Goal: Entertainment & Leisure: Browse casually

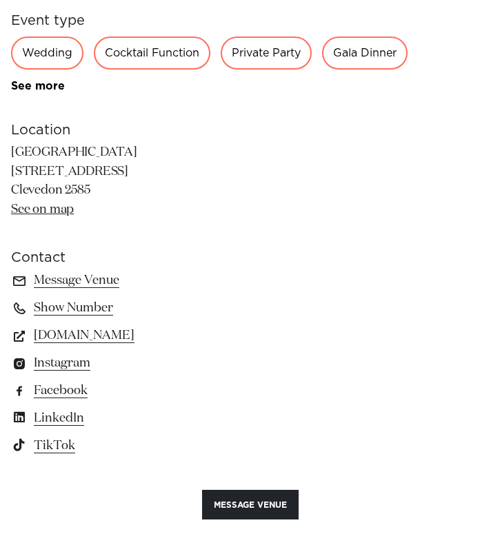
scroll to position [1225, 0]
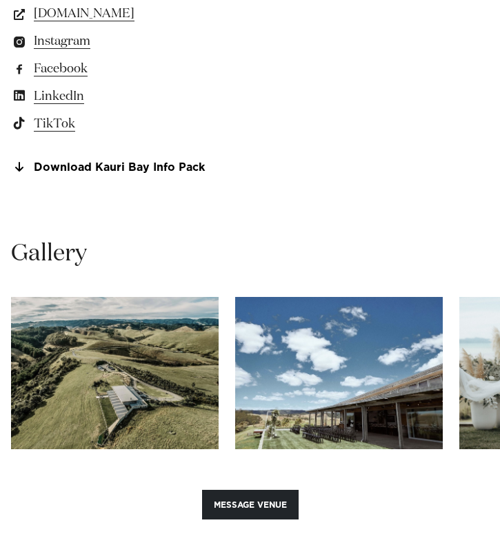
click at [193, 357] on img "1 / 30" at bounding box center [115, 373] width 208 height 152
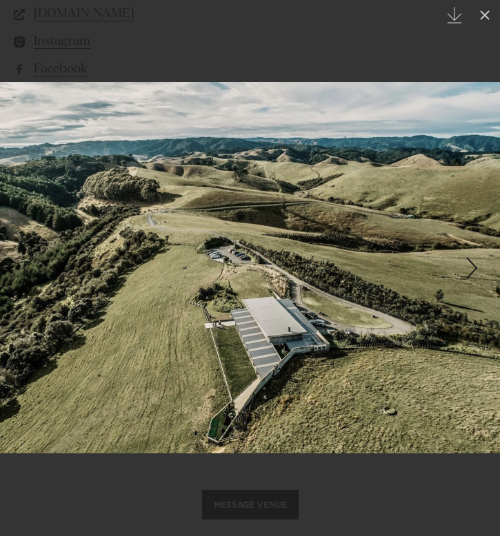
click at [463, 263] on div "Next slide" at bounding box center [472, 268] width 19 height 26
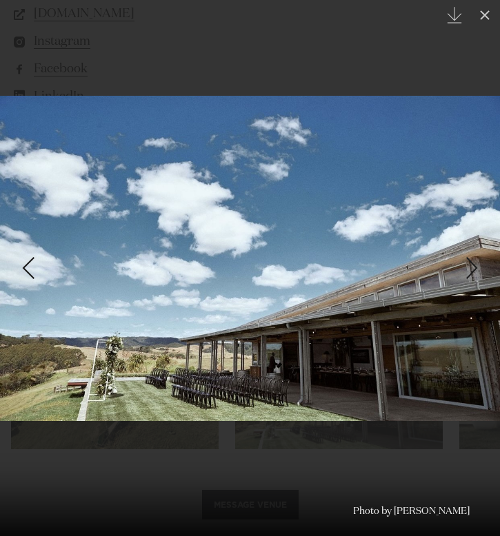
click at [468, 265] on div "Next slide" at bounding box center [472, 268] width 19 height 26
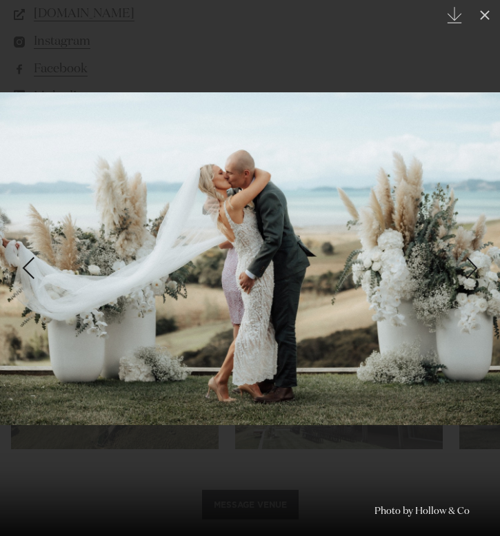
click at [468, 265] on div "Next slide" at bounding box center [472, 268] width 19 height 26
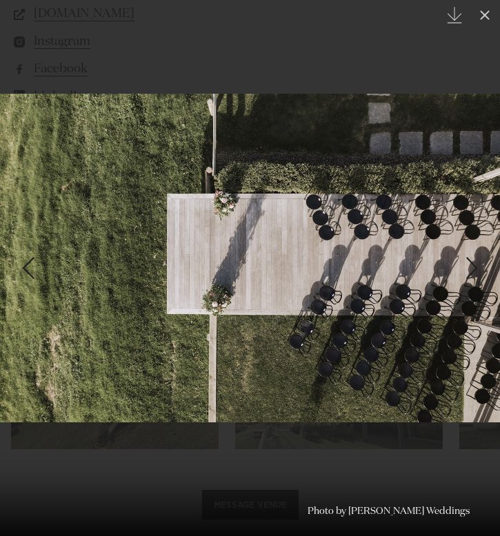
click at [468, 265] on div "Next slide" at bounding box center [472, 268] width 19 height 26
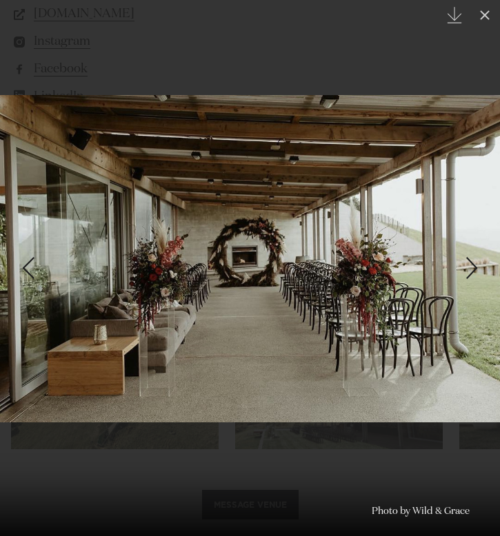
click at [472, 267] on div "Next slide" at bounding box center [472, 268] width 19 height 26
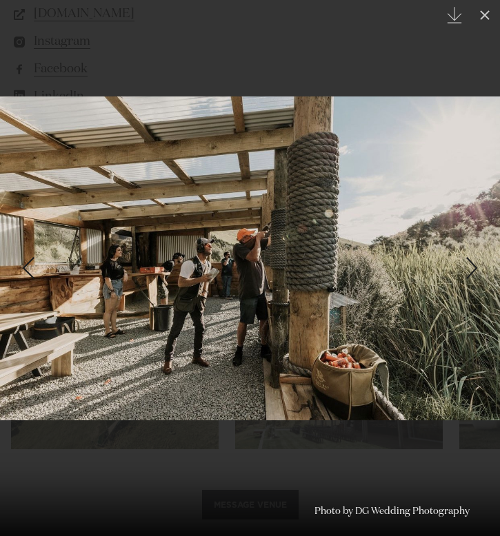
click at [472, 267] on div "Next slide" at bounding box center [472, 268] width 19 height 26
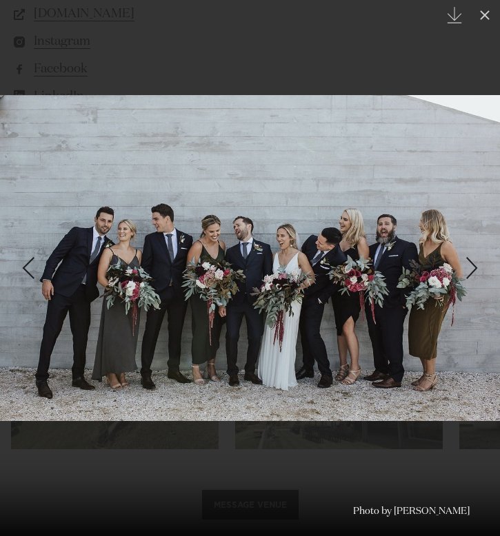
click at [472, 267] on div "Next slide" at bounding box center [472, 268] width 19 height 26
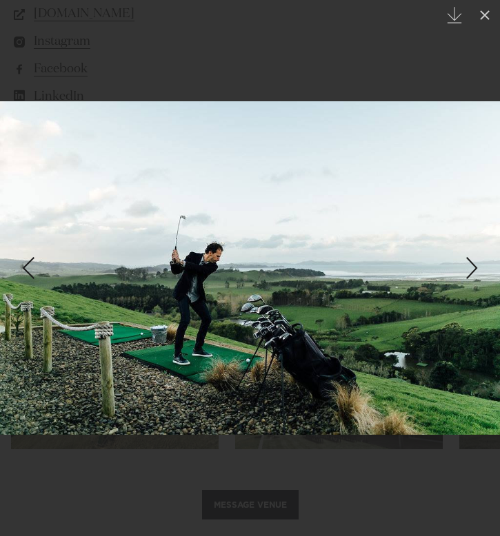
click at [472, 267] on div "Next slide" at bounding box center [472, 268] width 19 height 26
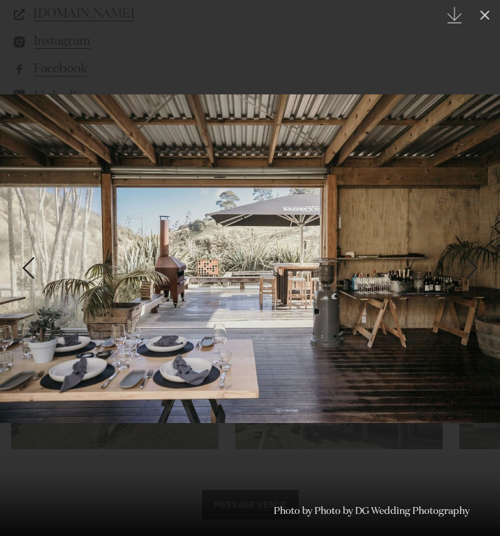
click at [472, 267] on div "Next slide" at bounding box center [472, 268] width 19 height 26
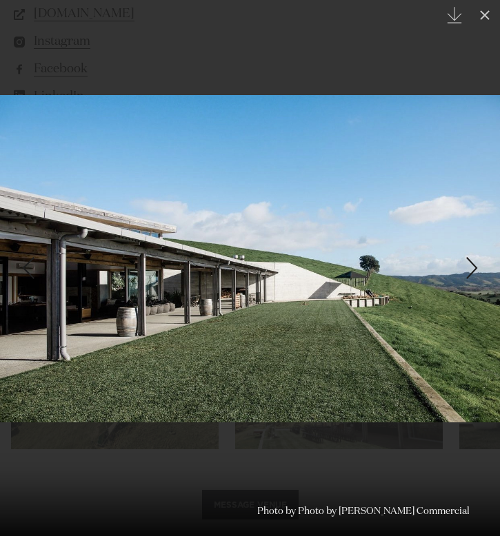
click at [472, 267] on div "Next slide" at bounding box center [472, 268] width 19 height 26
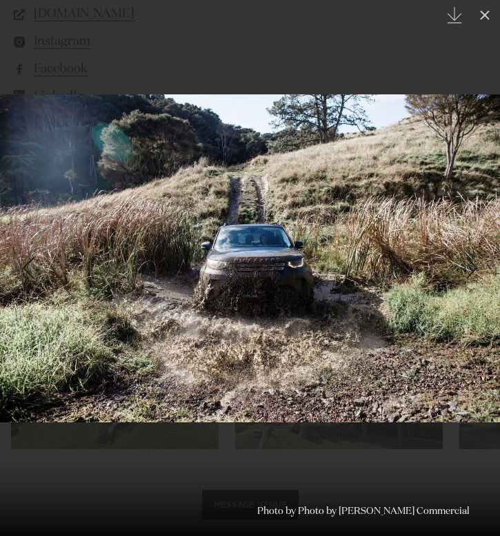
click at [472, 267] on div "Next slide" at bounding box center [472, 268] width 19 height 26
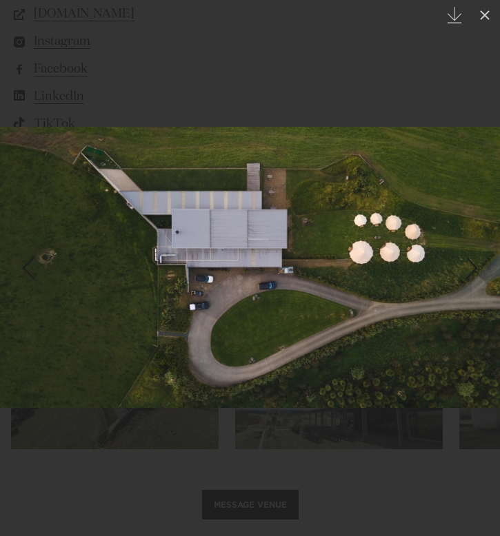
click at [472, 267] on div "Next slide" at bounding box center [472, 268] width 19 height 26
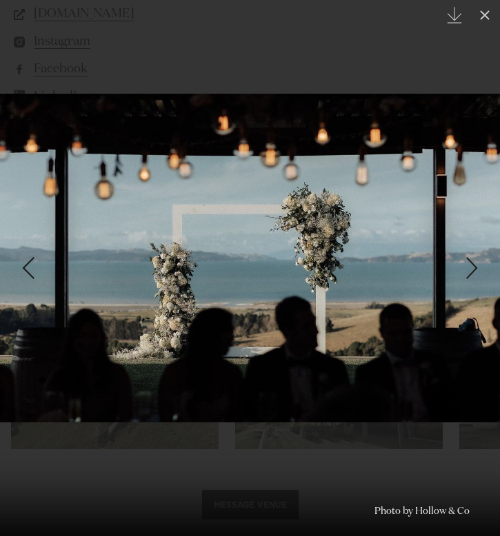
click at [472, 267] on div "Next slide" at bounding box center [472, 268] width 19 height 26
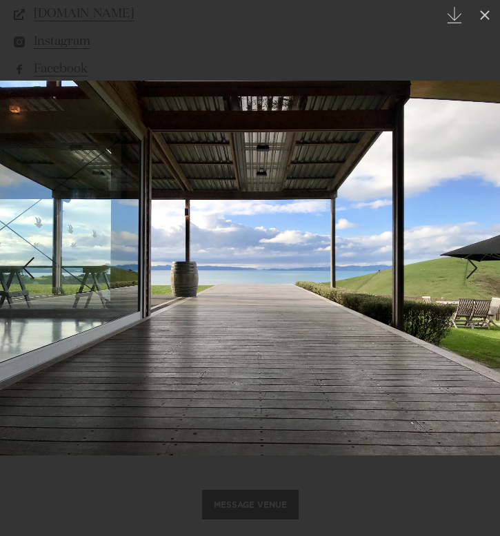
click at [472, 267] on div "Next slide" at bounding box center [472, 268] width 19 height 26
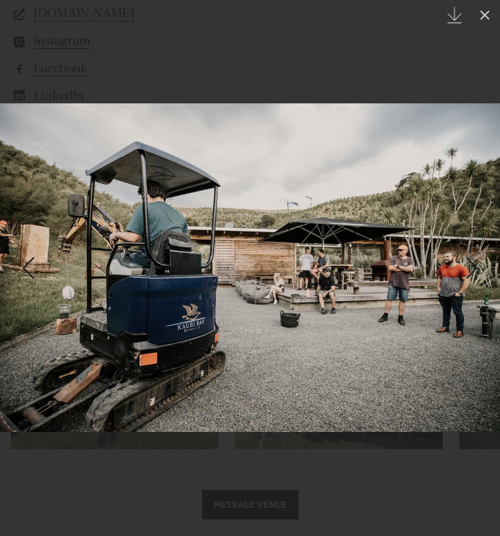
click at [30, 277] on div "Previous slide" at bounding box center [28, 268] width 19 height 26
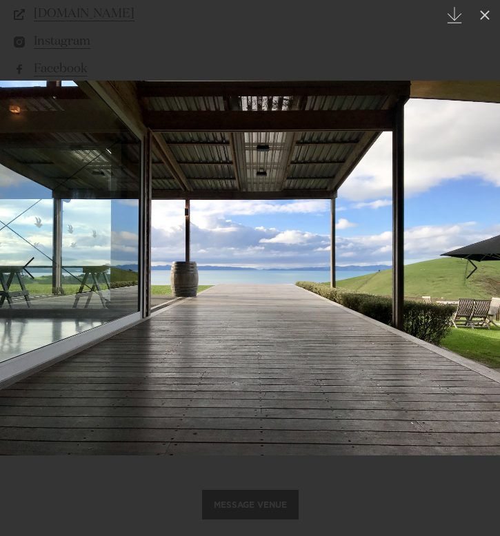
click at [479, 268] on div "Next slide" at bounding box center [472, 268] width 19 height 26
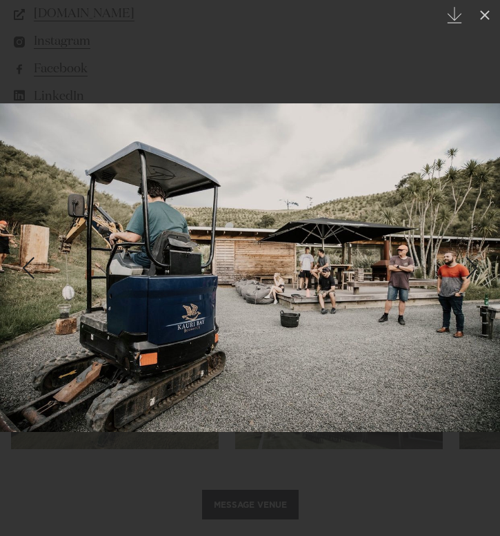
click at [479, 268] on div "Next slide" at bounding box center [472, 268] width 19 height 26
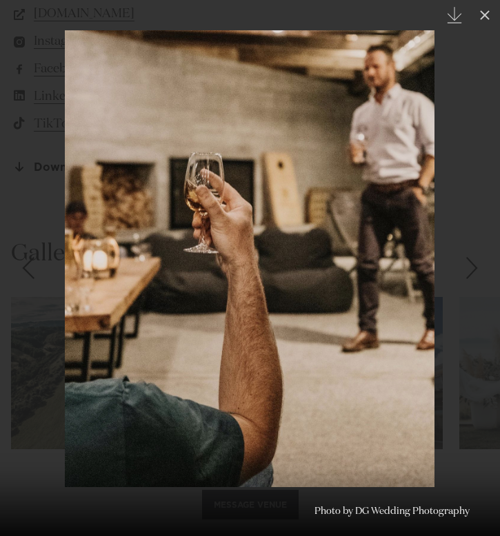
click at [479, 268] on div "Next slide" at bounding box center [472, 268] width 19 height 26
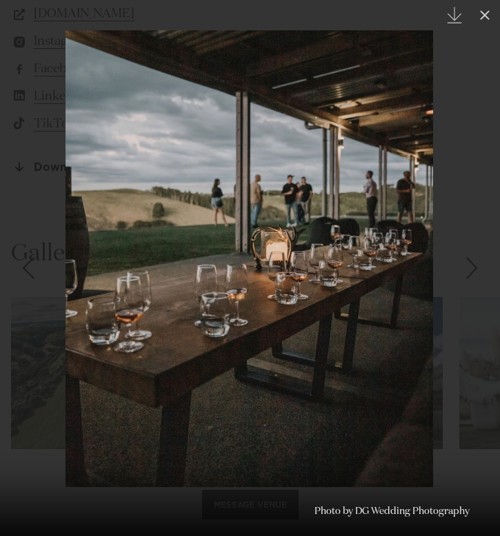
click at [479, 268] on div "Next slide" at bounding box center [472, 268] width 19 height 26
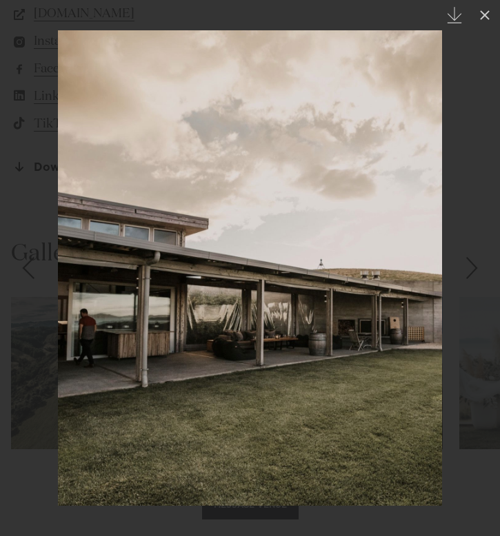
click at [486, 274] on link at bounding box center [476, 268] width 48 height 69
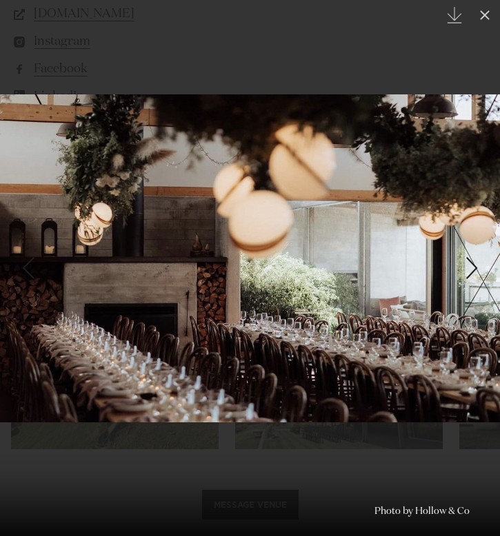
click at [472, 268] on div "Next slide" at bounding box center [472, 268] width 19 height 26
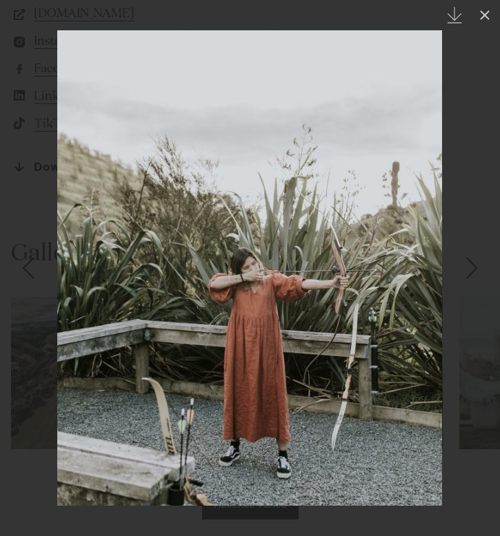
click at [468, 272] on div "Next slide" at bounding box center [472, 268] width 19 height 26
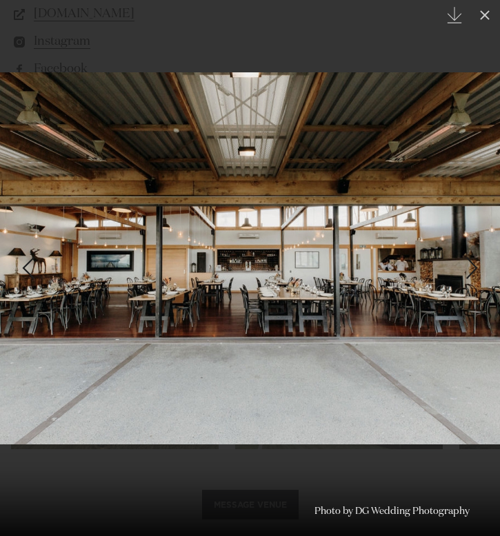
click at [469, 273] on div "Next slide" at bounding box center [472, 268] width 19 height 26
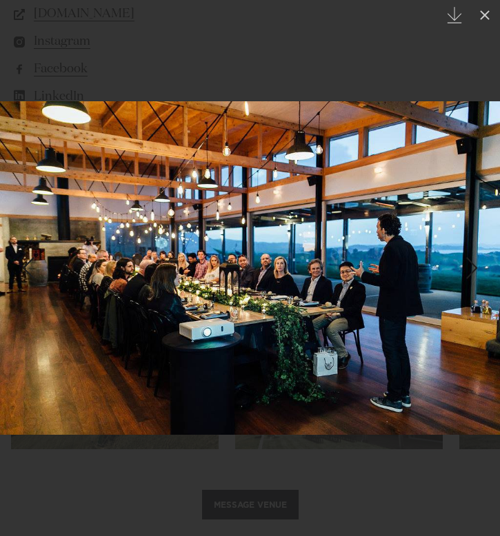
click at [469, 273] on div "Next slide" at bounding box center [472, 268] width 19 height 26
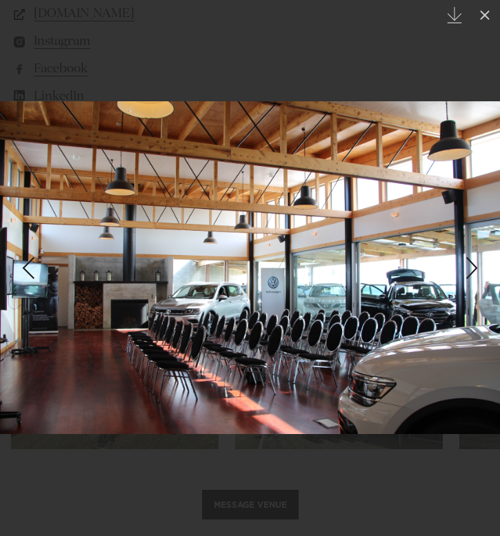
click at [469, 273] on div "Next slide" at bounding box center [472, 268] width 19 height 26
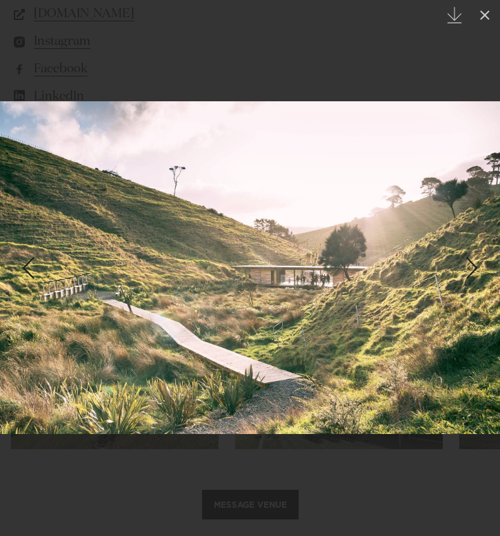
click at [469, 273] on div "Next slide" at bounding box center [472, 268] width 19 height 26
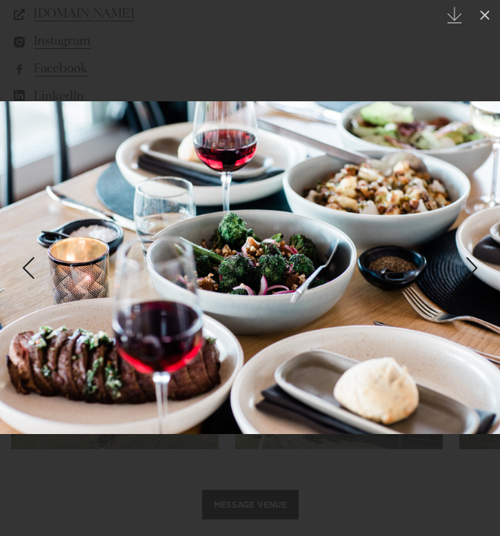
click at [472, 274] on div "Next slide" at bounding box center [472, 268] width 19 height 26
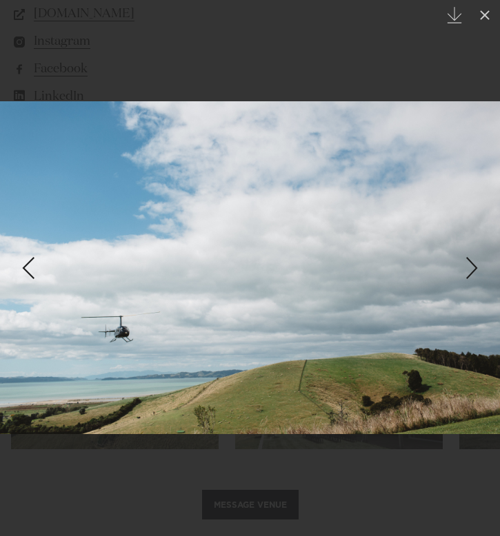
click at [472, 269] on div "Next slide" at bounding box center [472, 268] width 19 height 26
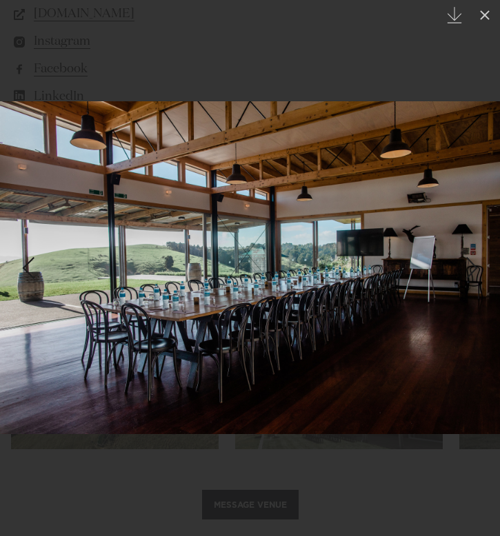
click at [472, 269] on div "Next slide" at bounding box center [472, 268] width 19 height 26
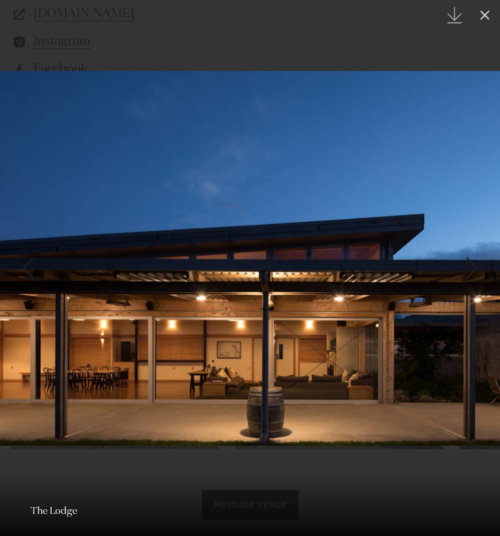
click at [29, 244] on link at bounding box center [24, 268] width 48 height 69
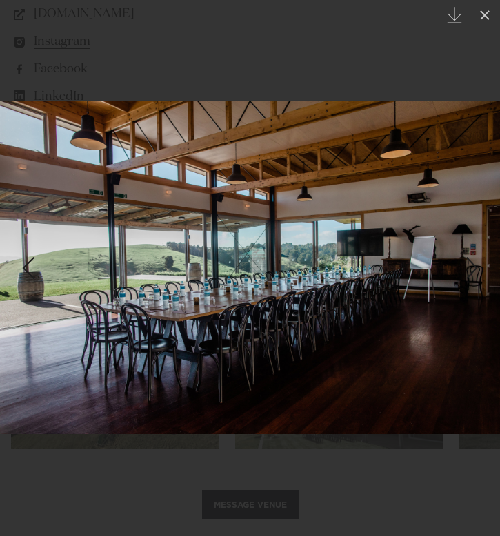
click at [374, 50] on div at bounding box center [250, 268] width 500 height 536
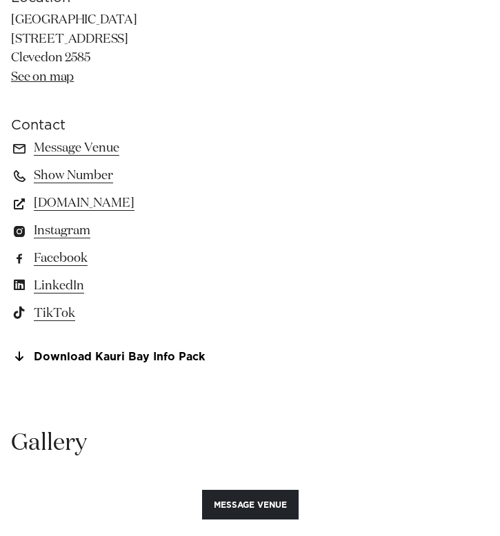
scroll to position [1181, 0]
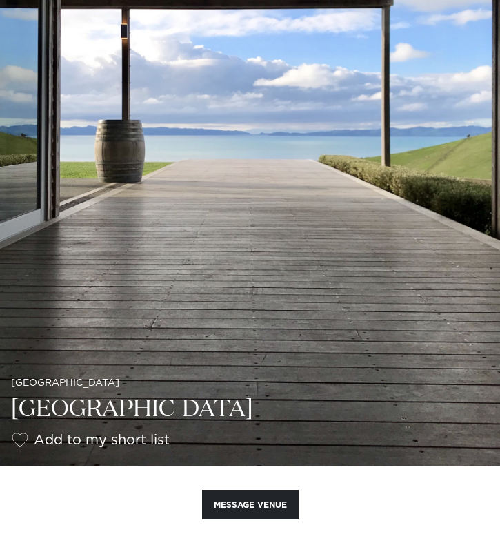
scroll to position [177, 0]
